Goal: Information Seeking & Learning: Learn about a topic

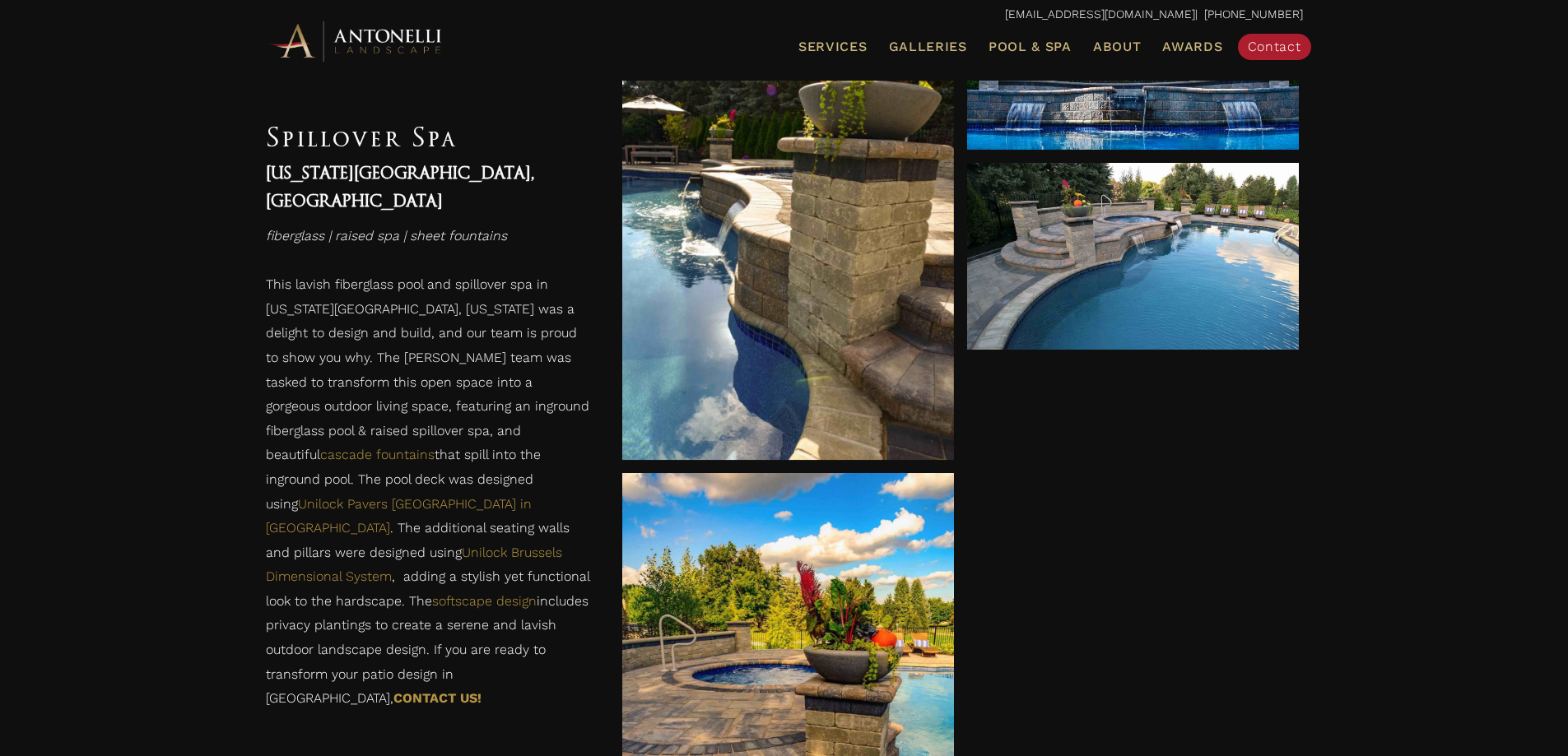
scroll to position [575, 0]
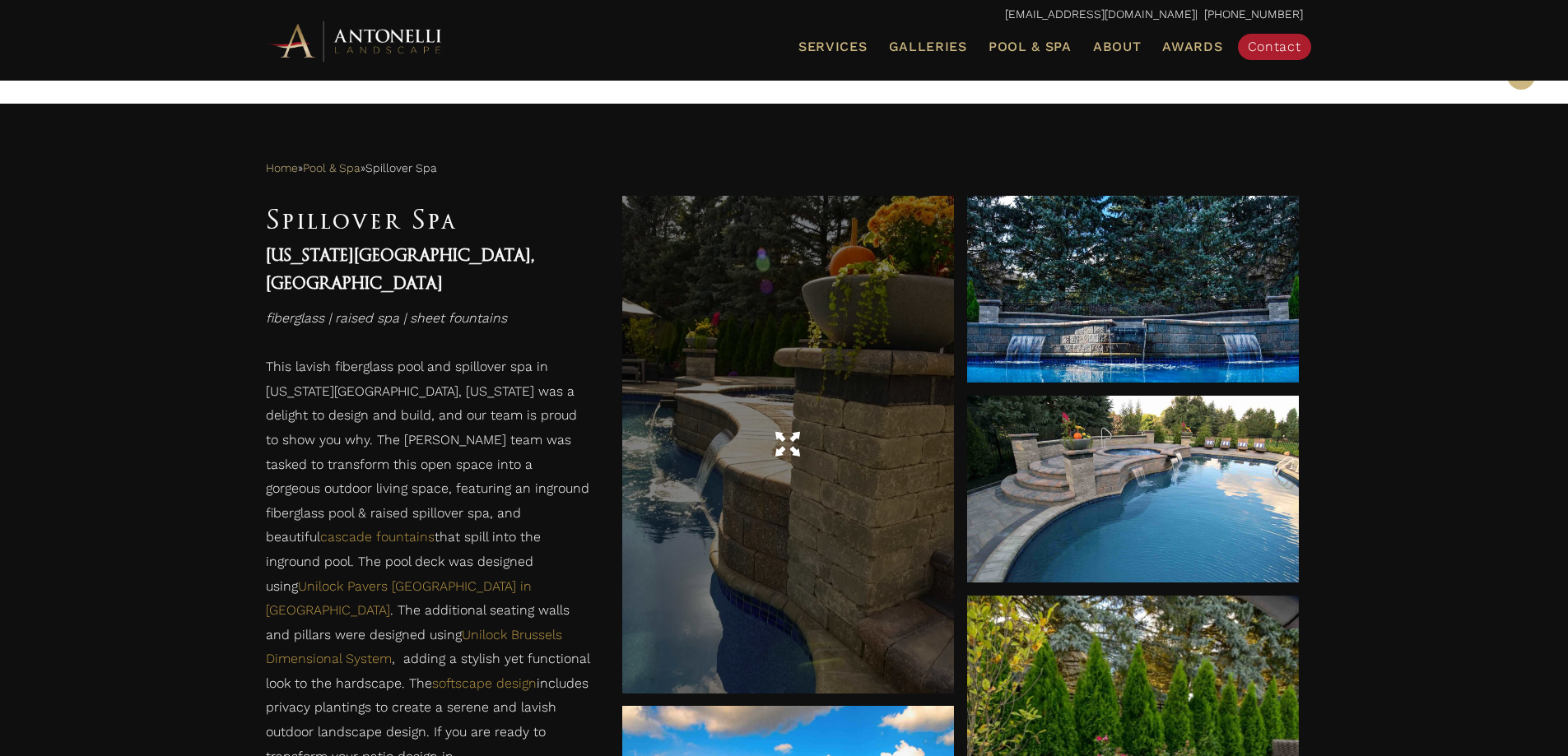
click at [774, 268] on div at bounding box center [787, 444] width 331 height 496
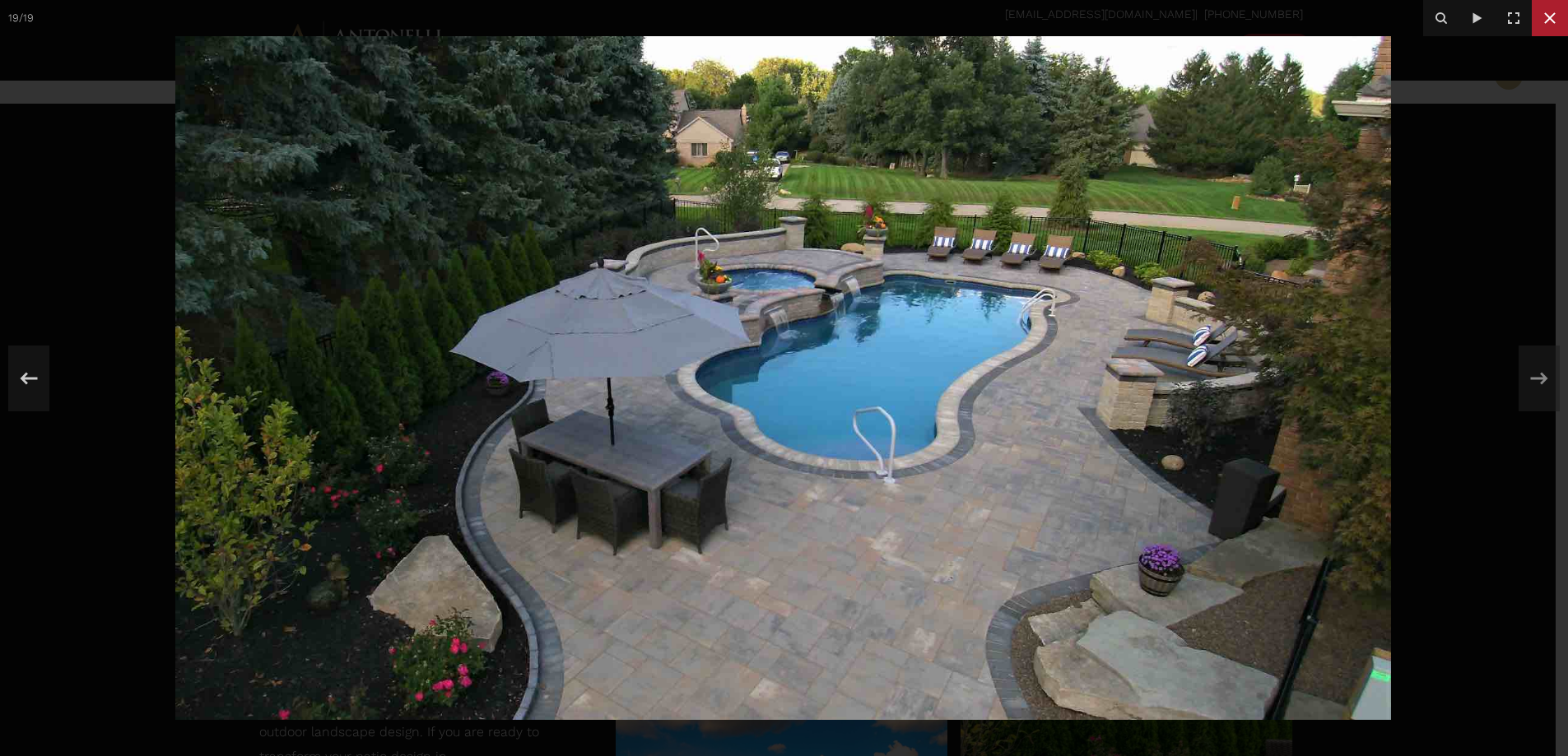
click at [1542, 17] on icon at bounding box center [1550, 18] width 20 height 20
